Goal: Information Seeking & Learning: Learn about a topic

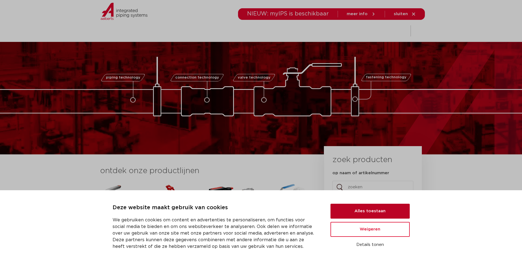
click at [371, 213] on button "Alles toestaan" at bounding box center [370, 211] width 79 height 15
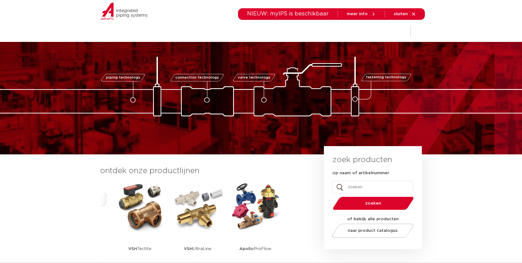
click at [350, 187] on input "op naam of artikelnummer" at bounding box center [373, 187] width 81 height 13
paste input "29251"
type input "29251"
click at [380, 204] on span "zoeken" at bounding box center [373, 203] width 53 height 4
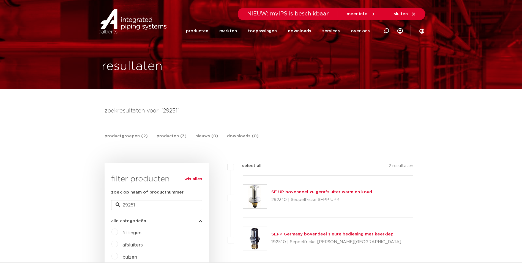
click at [126, 137] on link "productgroepen (2)" at bounding box center [126, 139] width 43 height 12
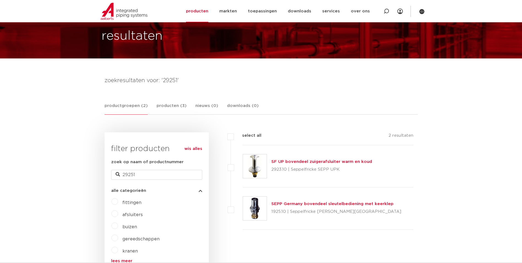
scroll to position [83, 0]
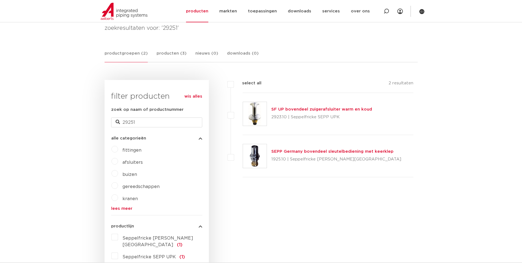
click at [126, 207] on link "lees meer" at bounding box center [156, 208] width 91 height 4
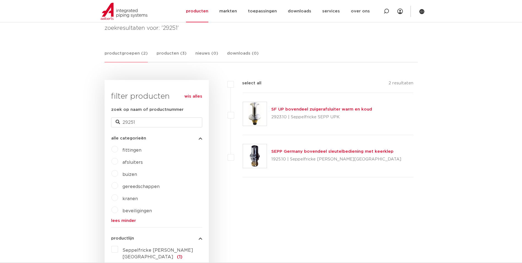
click at [118, 210] on label "beveiligingen" at bounding box center [135, 209] width 34 height 9
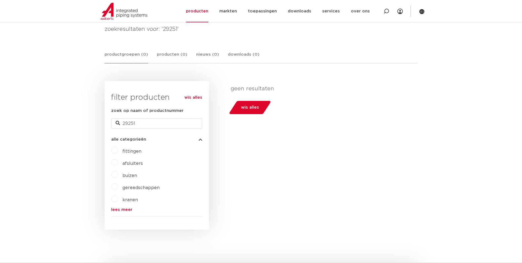
scroll to position [110, 0]
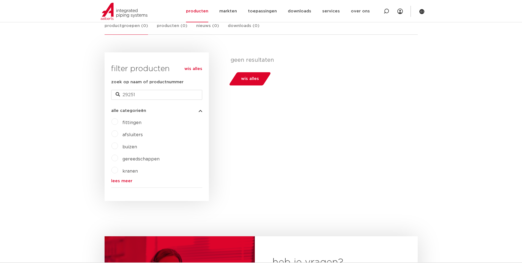
click at [249, 84] on link "wis alles" at bounding box center [250, 78] width 43 height 13
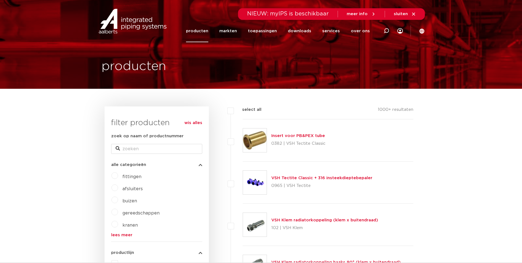
click at [204, 31] on link "producten" at bounding box center [197, 31] width 22 height 22
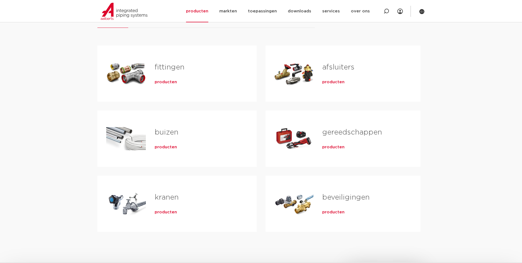
scroll to position [83, 0]
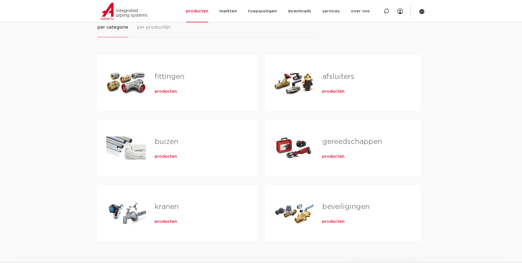
click at [338, 221] on span "producten" at bounding box center [333, 222] width 22 height 6
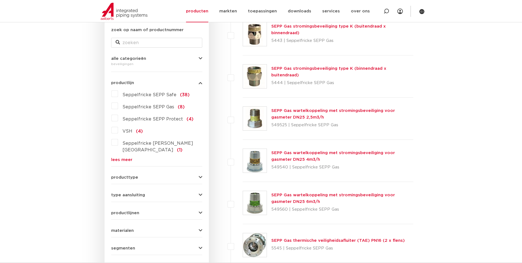
scroll to position [110, 0]
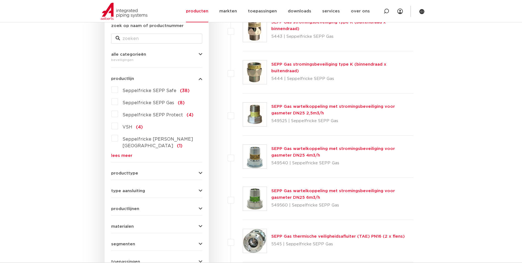
click at [121, 153] on link "lees meer" at bounding box center [156, 155] width 91 height 4
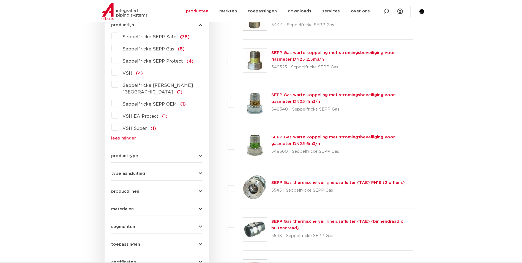
scroll to position [193, 0]
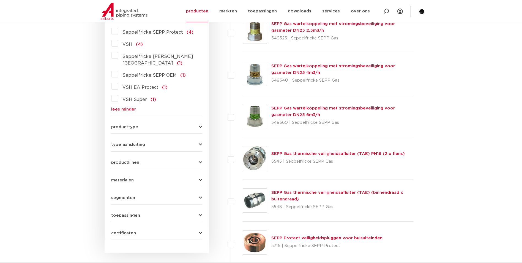
click at [199, 125] on icon "button" at bounding box center [201, 127] width 4 height 4
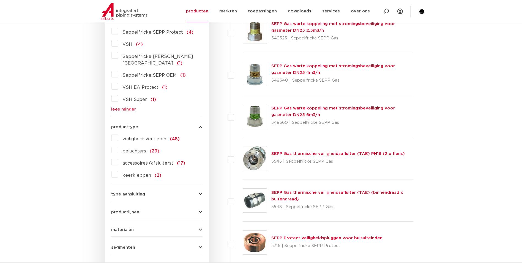
click at [146, 137] on span "veiligheidsventielen" at bounding box center [145, 139] width 44 height 4
click at [0, 0] on input "veiligheidsventielen (48)" at bounding box center [0, 0] width 0 height 0
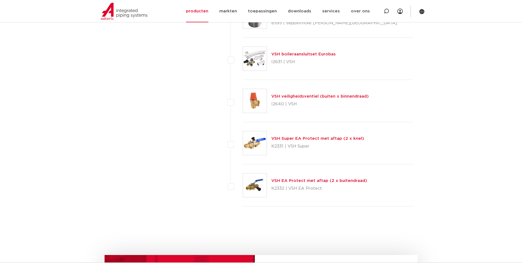
scroll to position [1928, 0]
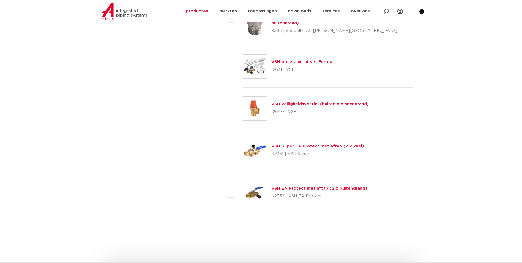
click at [255, 109] on img at bounding box center [255, 109] width 24 height 24
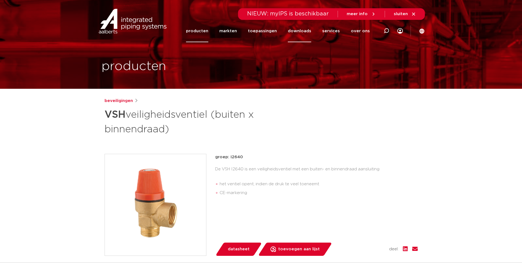
click at [307, 33] on link "downloads" at bounding box center [299, 31] width 23 height 22
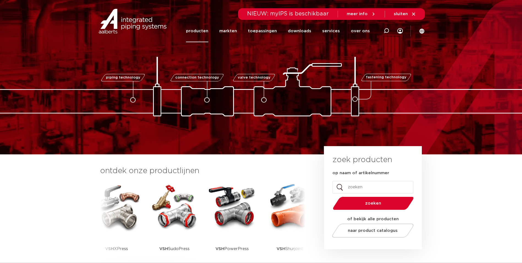
click at [204, 41] on link "producten" at bounding box center [197, 31] width 22 height 22
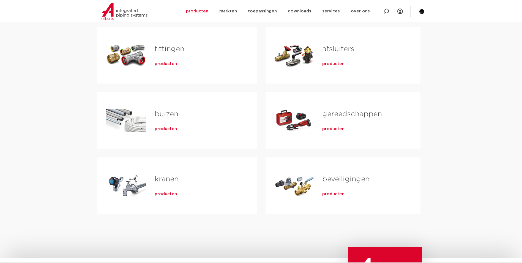
click at [332, 192] on span "producten" at bounding box center [333, 194] width 22 height 6
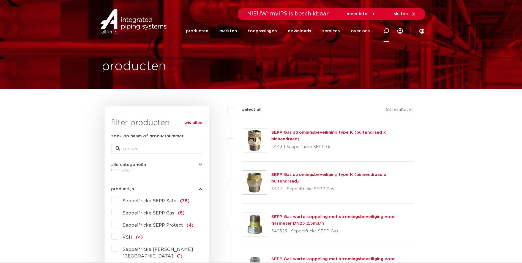
click at [389, 30] on icon at bounding box center [387, 31] width 6 height 6
type input "overstortventiel"
click button "Zoeken" at bounding box center [0, 0] width 0 height 0
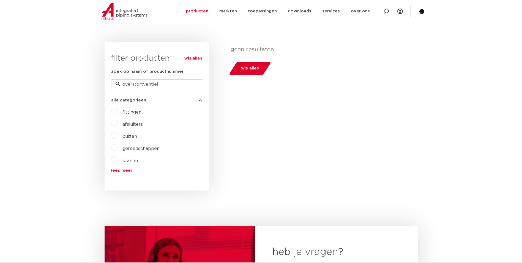
scroll to position [165, 0]
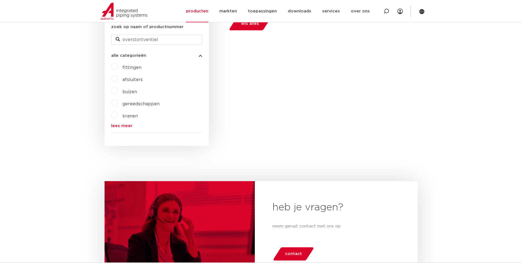
click at [118, 124] on link "lees meer" at bounding box center [156, 126] width 91 height 4
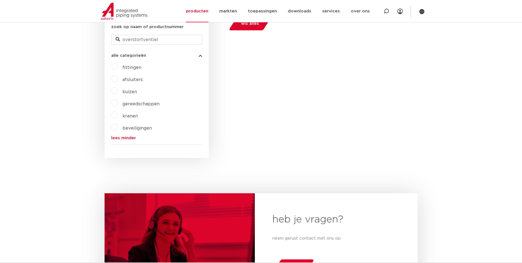
click at [130, 127] on span "beveiligingen" at bounding box center [137, 128] width 29 height 4
